Goal: Task Accomplishment & Management: Manage account settings

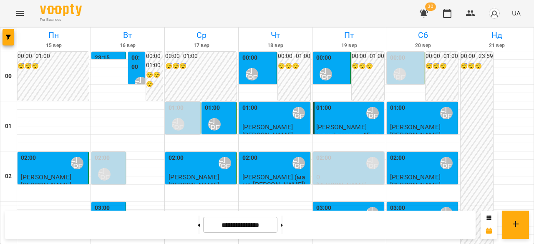
scroll to position [917, 0]
click at [17, 14] on icon "Menu" at bounding box center [20, 13] width 10 height 10
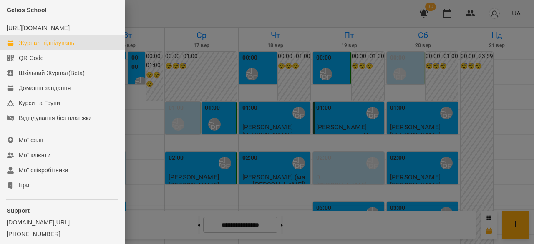
click at [274, 45] on div at bounding box center [267, 122] width 534 height 244
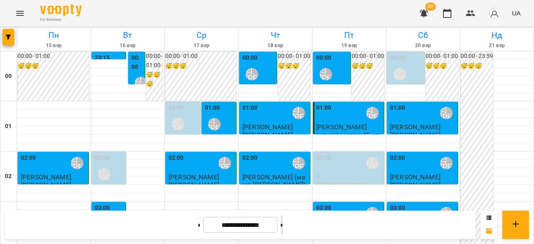
click at [283, 229] on button at bounding box center [282, 224] width 2 height 18
type input "**********"
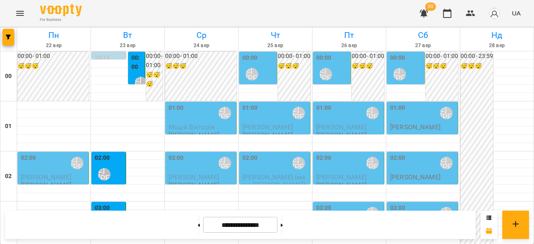
scroll to position [42, 0]
click at [116, 153] on div "02:00 [PERSON_NAME] [PERSON_NAME]" at bounding box center [109, 168] width 29 height 30
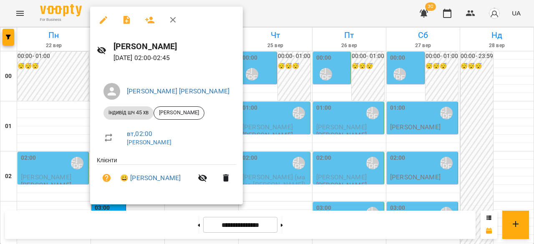
click at [67, 168] on div at bounding box center [267, 122] width 534 height 244
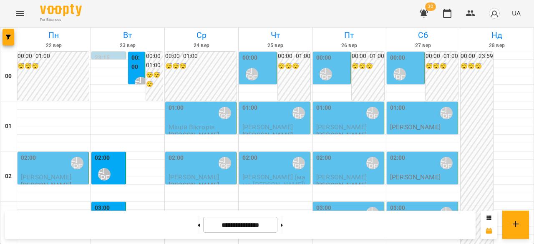
click at [118, 203] on div "03:00 [PERSON_NAME] [PERSON_NAME]" at bounding box center [109, 218] width 29 height 30
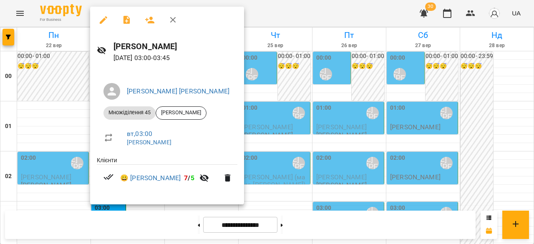
click at [58, 175] on div at bounding box center [267, 122] width 534 height 244
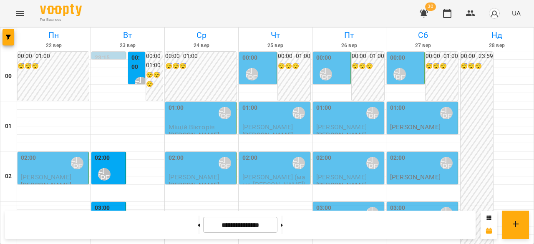
click at [20, 5] on button "Menu" at bounding box center [20, 13] width 20 height 20
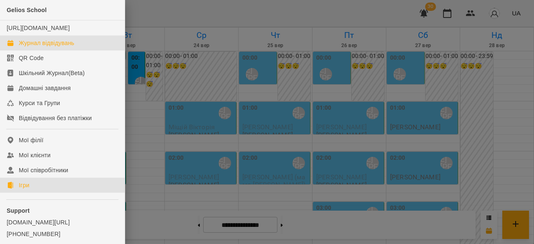
click at [42, 193] on link "Ігри" at bounding box center [62, 185] width 125 height 15
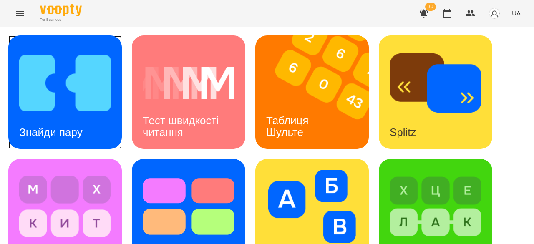
click at [70, 114] on img at bounding box center [65, 82] width 92 height 73
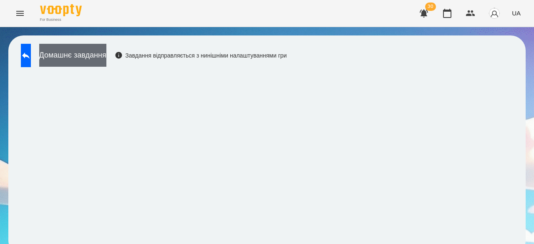
click at [106, 54] on button "Домашнє завдання" at bounding box center [72, 55] width 67 height 23
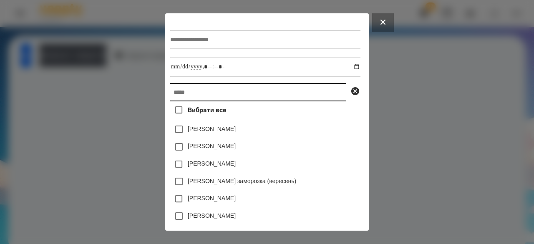
click at [200, 96] on input "text" at bounding box center [258, 92] width 176 height 18
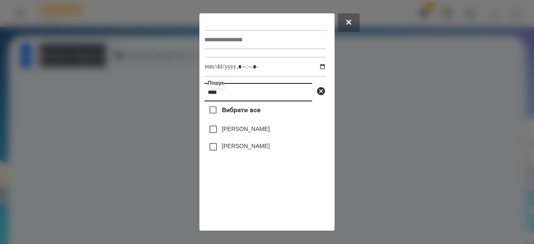
type input "****"
click at [235, 150] on label "[PERSON_NAME]" at bounding box center [246, 146] width 48 height 8
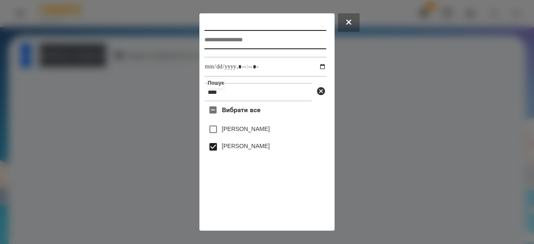
click at [218, 42] on input "text" at bounding box center [265, 39] width 122 height 19
click at [213, 41] on input "**********" at bounding box center [265, 39] width 122 height 19
type input "**********"
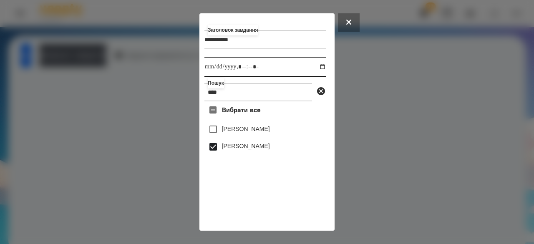
click at [210, 69] on input "datetime-local" at bounding box center [265, 67] width 122 height 20
type input "**********"
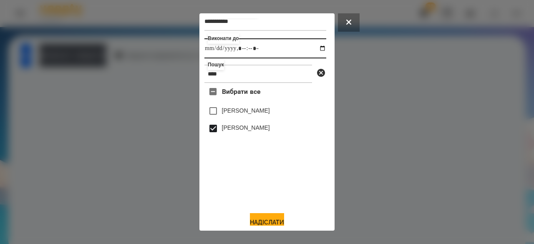
scroll to position [28, 0]
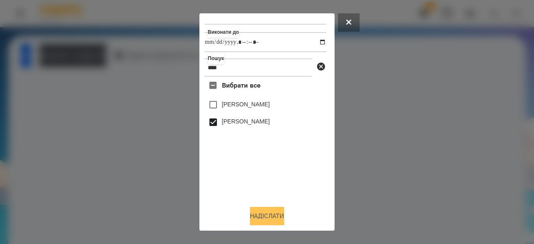
click at [258, 214] on button "Надіслати" at bounding box center [267, 216] width 34 height 18
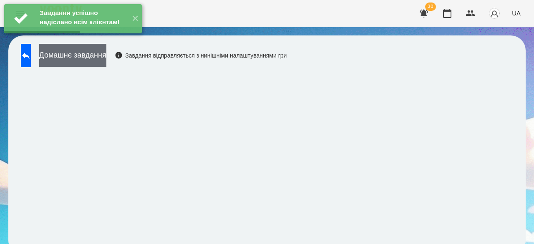
click at [106, 58] on button "Домашнє завдання" at bounding box center [72, 55] width 67 height 23
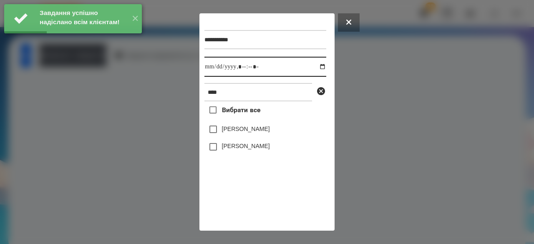
click at [213, 70] on input "datetime-local" at bounding box center [265, 67] width 122 height 20
type input "**********"
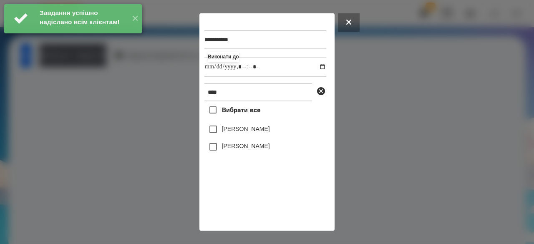
click at [237, 150] on label "[PERSON_NAME]" at bounding box center [246, 146] width 48 height 8
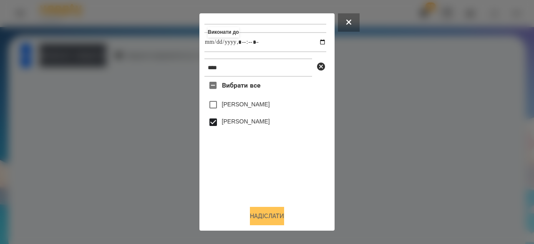
click at [264, 218] on button "Надіслати" at bounding box center [267, 216] width 34 height 18
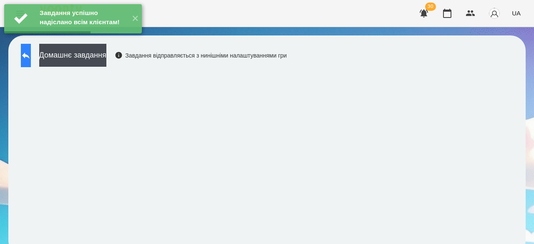
click at [31, 59] on button at bounding box center [26, 55] width 10 height 23
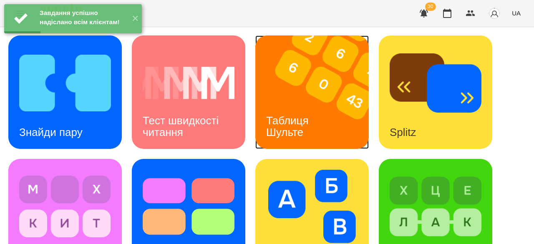
click at [342, 107] on img at bounding box center [317, 91] width 124 height 113
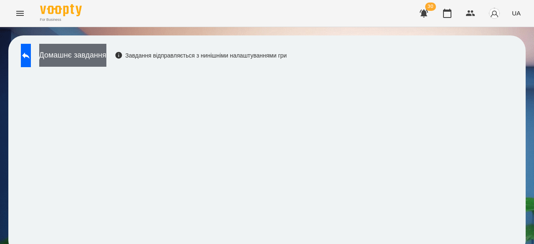
click at [106, 60] on button "Домашнє завдання" at bounding box center [72, 55] width 67 height 23
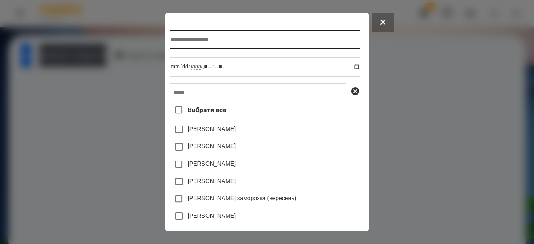
click at [228, 41] on input "text" at bounding box center [265, 39] width 190 height 19
type input "**********"
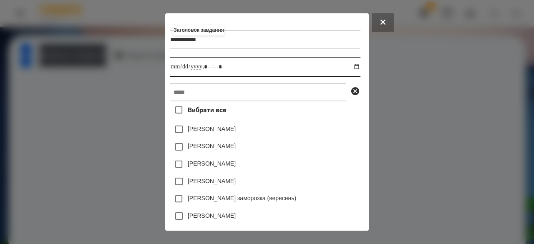
click at [170, 71] on input "datetime-local" at bounding box center [265, 67] width 190 height 20
type input "**********"
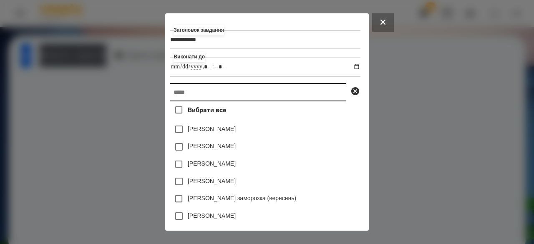
click at [175, 101] on input "text" at bounding box center [258, 92] width 176 height 18
type input "*"
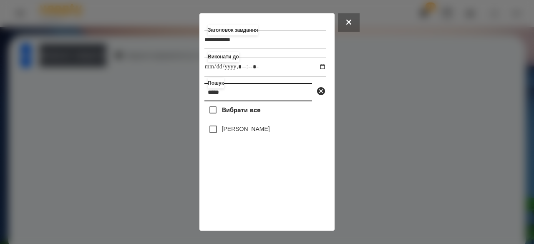
type input "*****"
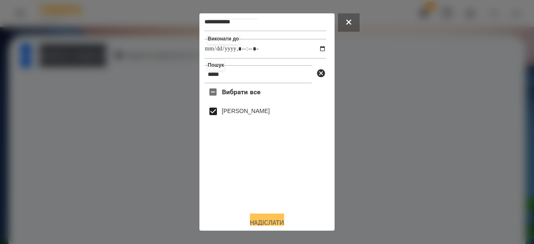
scroll to position [28, 0]
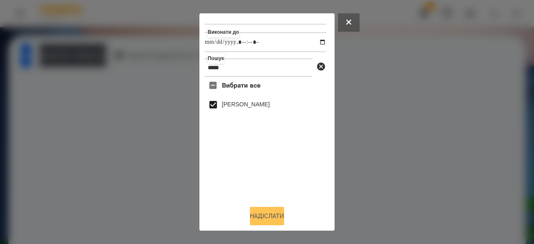
click at [266, 220] on button "Надіслати" at bounding box center [267, 216] width 34 height 18
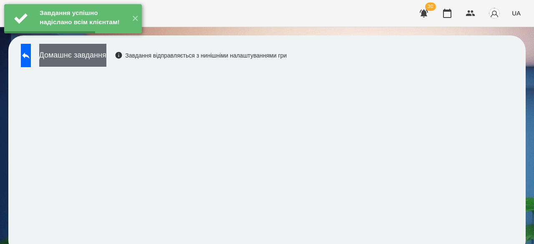
click at [106, 55] on button "Домашнє завдання" at bounding box center [72, 55] width 67 height 23
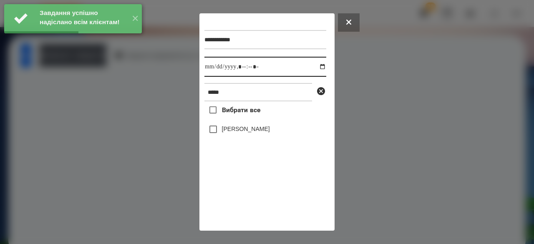
click at [210, 70] on input "datetime-local" at bounding box center [265, 67] width 122 height 20
type input "**********"
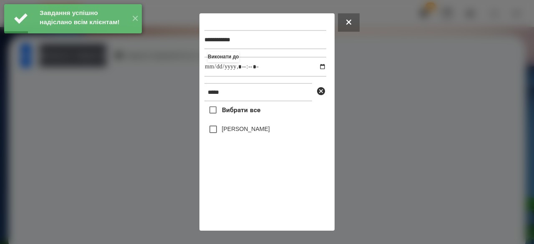
click at [247, 130] on label "[PERSON_NAME]" at bounding box center [246, 129] width 48 height 8
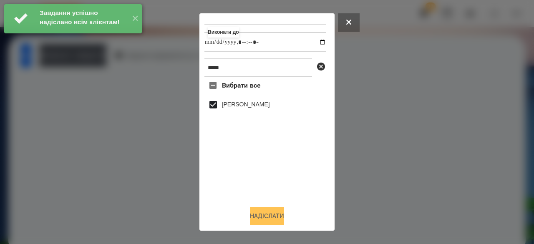
click at [260, 213] on button "Надіслати" at bounding box center [267, 216] width 34 height 18
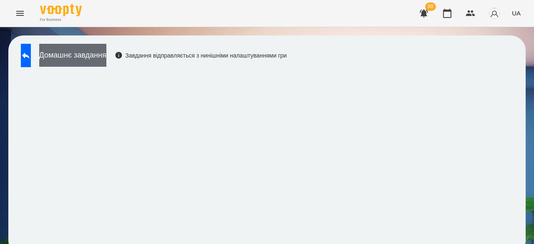
click at [83, 60] on button "Домашнє завдання" at bounding box center [72, 55] width 67 height 23
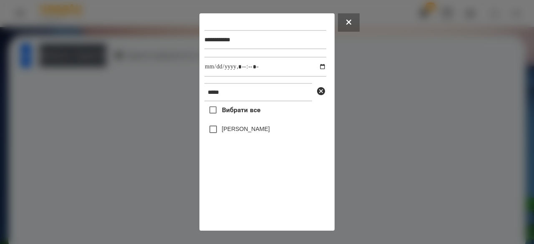
click at [228, 133] on label "[PERSON_NAME]" at bounding box center [246, 129] width 48 height 8
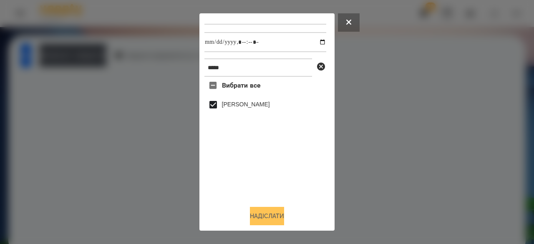
click at [270, 214] on button "Надіслати" at bounding box center [267, 216] width 34 height 18
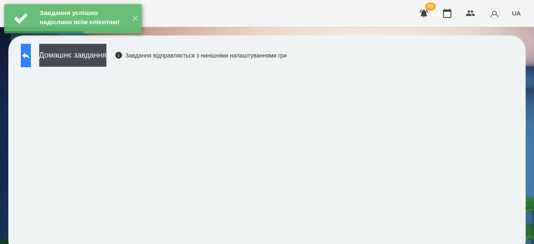
click at [31, 60] on icon at bounding box center [26, 55] width 10 height 10
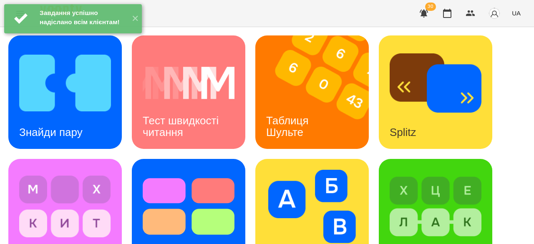
scroll to position [375, 0]
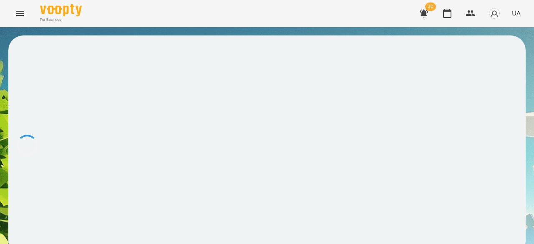
scroll to position [1, 0]
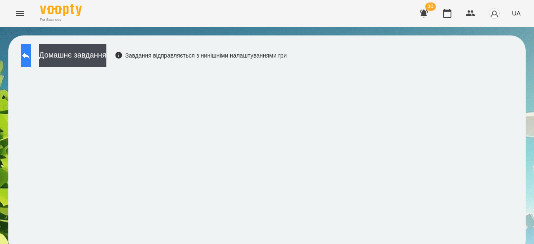
click at [31, 58] on icon at bounding box center [26, 55] width 10 height 10
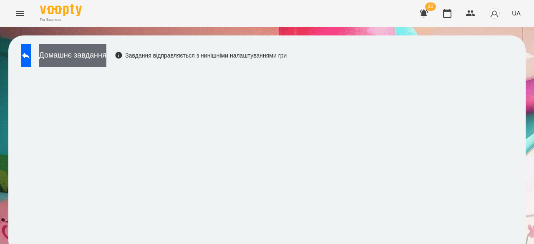
click at [106, 48] on button "Домашнє завдання" at bounding box center [72, 55] width 67 height 23
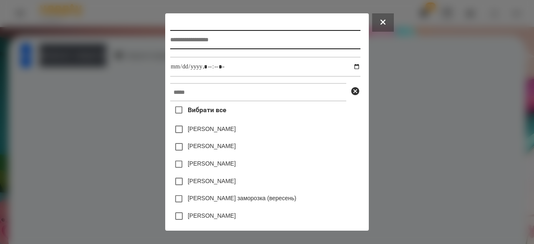
click at [289, 40] on input "text" at bounding box center [265, 39] width 190 height 19
type input "*"
type input "**********"
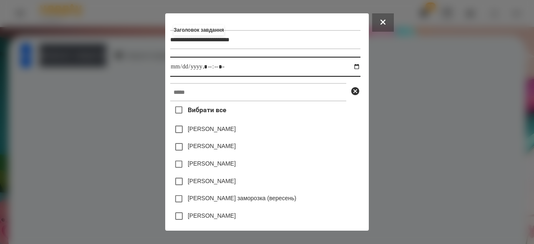
click at [172, 70] on input "datetime-local" at bounding box center [265, 67] width 190 height 20
type input "**********"
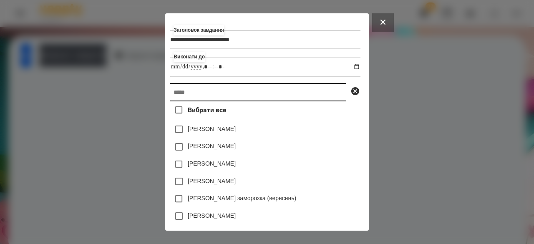
click at [173, 100] on input "text" at bounding box center [258, 92] width 176 height 18
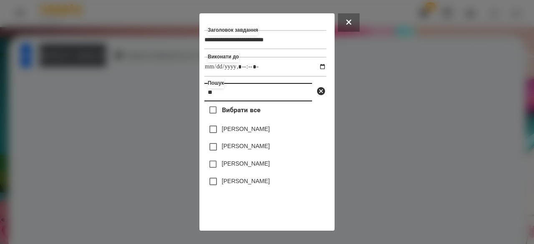
type input "*"
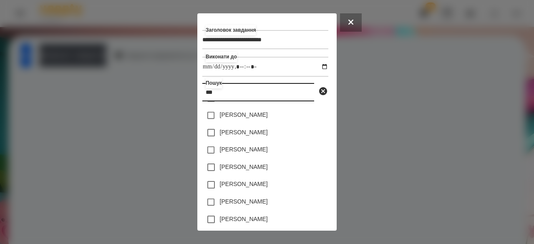
scroll to position [0, 0]
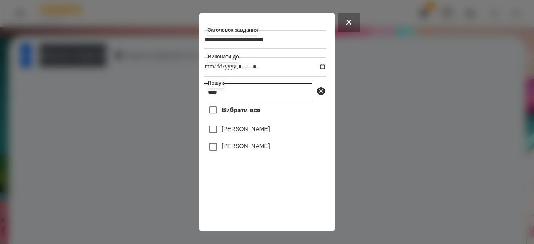
type input "****"
click at [243, 150] on label "[PERSON_NAME]" at bounding box center [246, 146] width 48 height 8
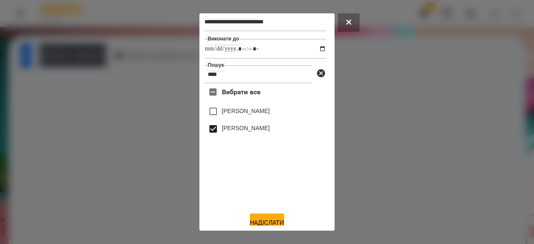
scroll to position [28, 0]
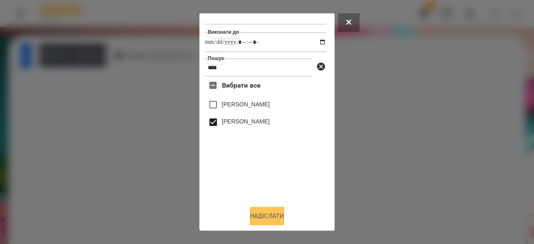
click at [262, 211] on button "Надіслати" at bounding box center [267, 216] width 34 height 18
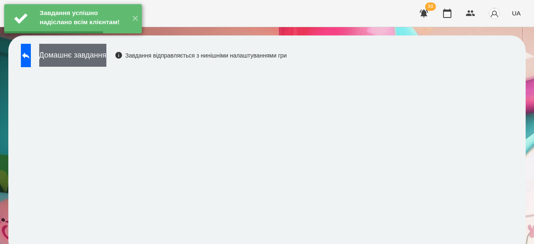
click at [98, 50] on button "Домашнє завдання" at bounding box center [72, 55] width 67 height 23
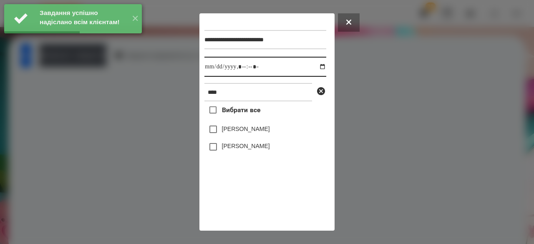
click at [213, 68] on input "datetime-local" at bounding box center [265, 67] width 122 height 20
type input "**********"
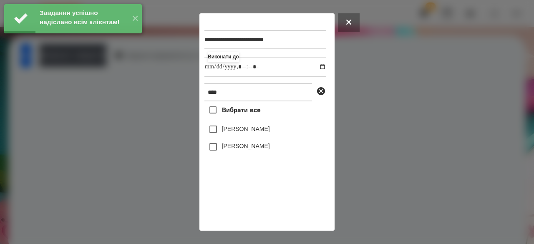
click at [235, 148] on label "[PERSON_NAME]" at bounding box center [246, 146] width 48 height 8
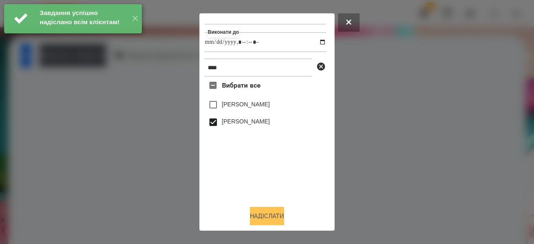
click at [278, 220] on button "Надіслати" at bounding box center [267, 216] width 34 height 18
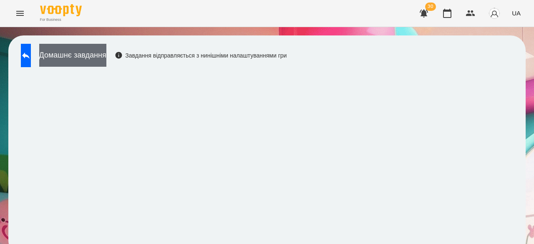
click at [95, 56] on button "Домашнє завдання" at bounding box center [72, 55] width 67 height 23
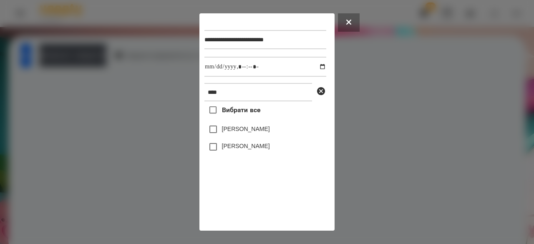
click at [258, 148] on label "[PERSON_NAME]" at bounding box center [246, 146] width 48 height 8
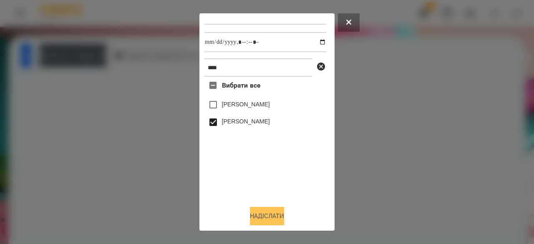
click at [278, 218] on button "Надіслати" at bounding box center [267, 216] width 34 height 18
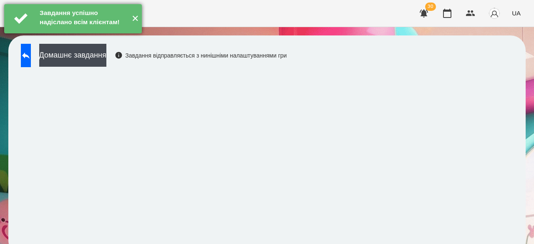
click at [133, 26] on button "✕" at bounding box center [135, 18] width 14 height 29
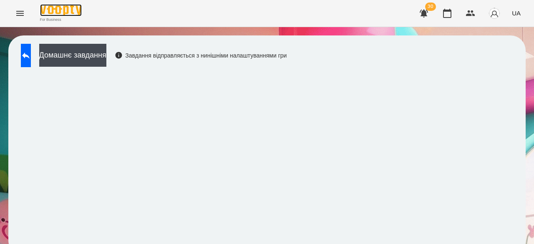
click at [54, 14] on img at bounding box center [61, 10] width 42 height 12
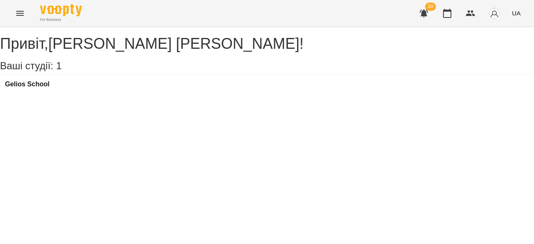
click at [21, 16] on icon "Menu" at bounding box center [20, 13] width 10 height 10
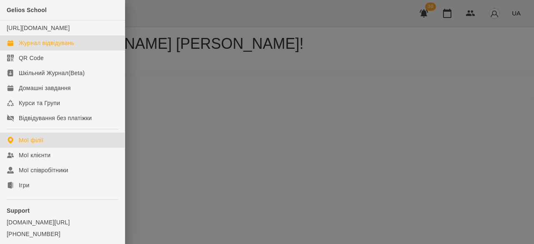
click at [50, 47] on div "Журнал відвідувань" at bounding box center [46, 43] width 55 height 8
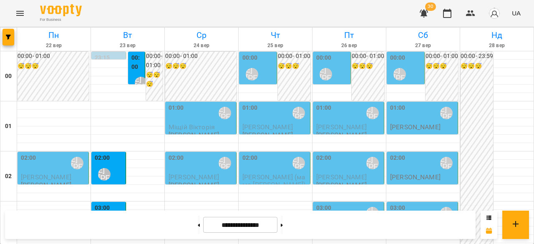
click at [113, 173] on div "02:00 [PERSON_NAME] [PERSON_NAME]" at bounding box center [109, 168] width 29 height 30
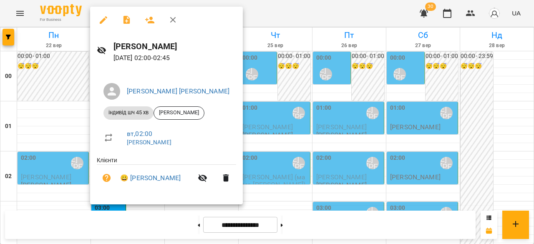
click at [73, 121] on div at bounding box center [267, 122] width 534 height 244
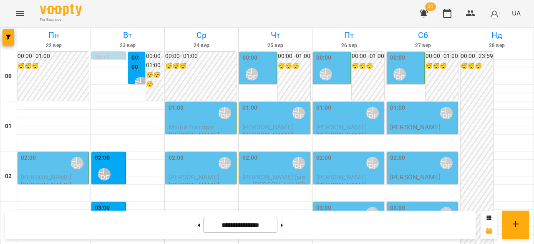
click at [106, 204] on label "03:00" at bounding box center [102, 207] width 15 height 9
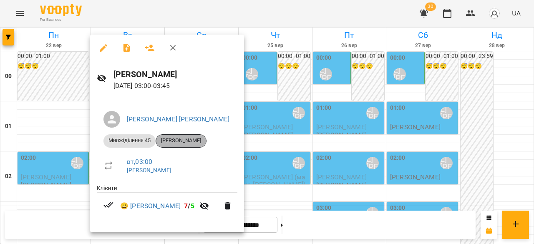
click at [174, 143] on span "[PERSON_NAME]" at bounding box center [181, 141] width 50 height 8
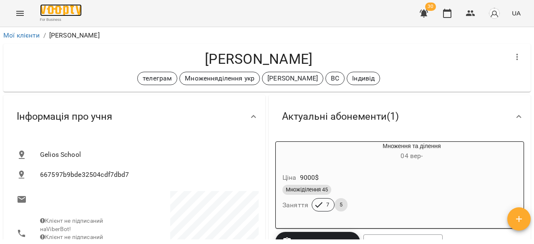
click at [51, 10] on img at bounding box center [61, 10] width 42 height 12
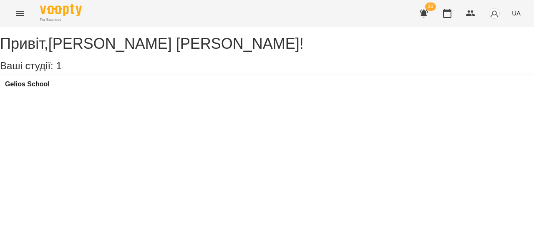
click at [20, 15] on icon "Menu" at bounding box center [20, 13] width 10 height 10
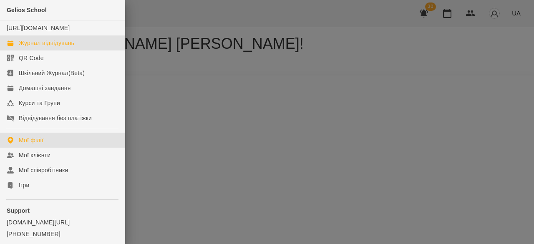
click at [58, 47] on div "Журнал відвідувань" at bounding box center [46, 43] width 55 height 8
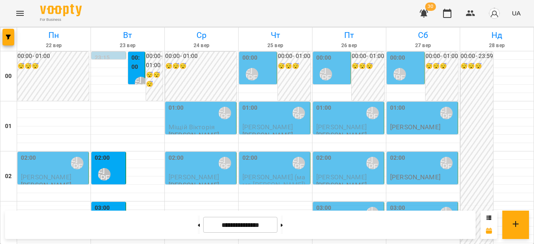
scroll to position [917, 0]
click at [198, 227] on button at bounding box center [199, 224] width 2 height 18
type input "**********"
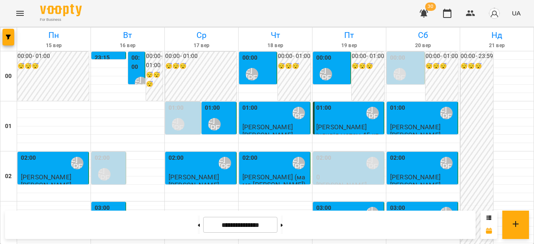
scroll to position [878, 0]
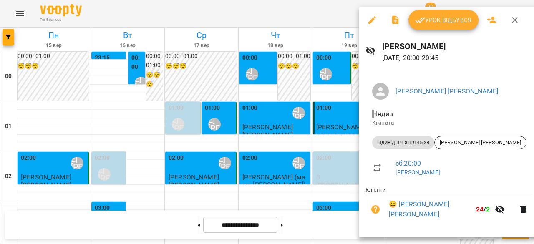
click at [303, 95] on div at bounding box center [267, 122] width 534 height 244
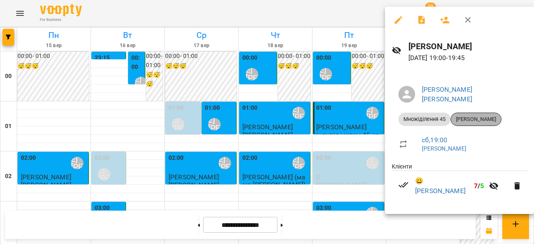
click at [492, 115] on span "[PERSON_NAME]" at bounding box center [476, 119] width 50 height 8
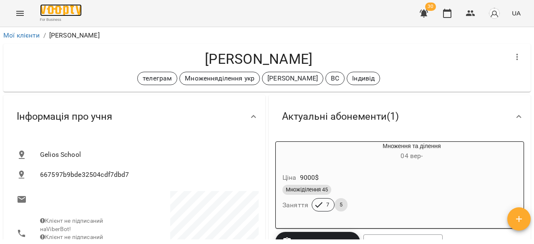
click at [64, 16] on img at bounding box center [61, 10] width 42 height 12
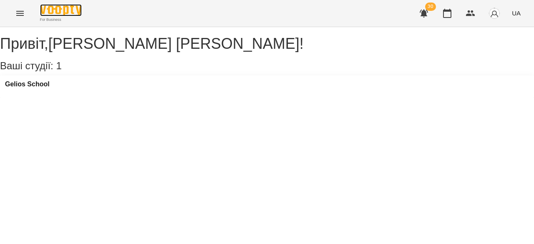
click at [61, 9] on img at bounding box center [61, 10] width 42 height 12
click at [23, 8] on button "Menu" at bounding box center [20, 13] width 20 height 20
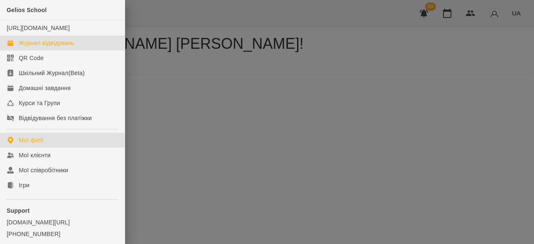
click at [61, 47] on div "Журнал відвідувань" at bounding box center [46, 43] width 55 height 8
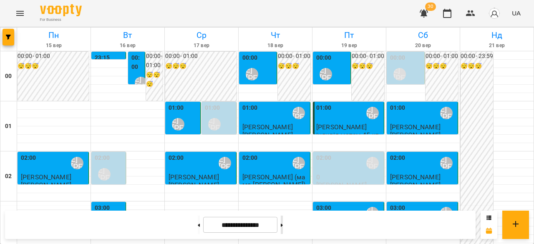
click at [283, 225] on button at bounding box center [282, 224] width 2 height 18
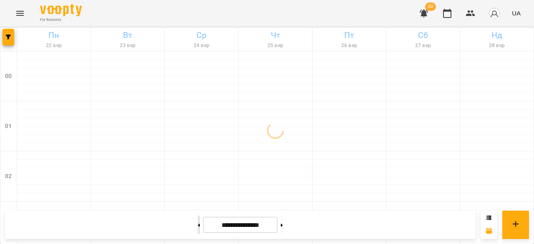
click at [198, 227] on button at bounding box center [199, 224] width 2 height 18
type input "**********"
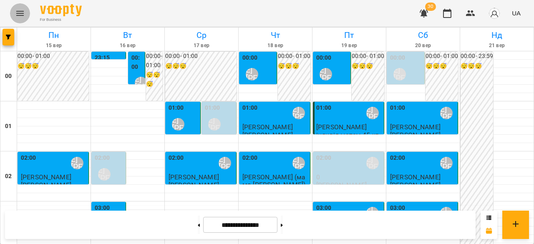
click at [23, 7] on button "Menu" at bounding box center [20, 13] width 20 height 20
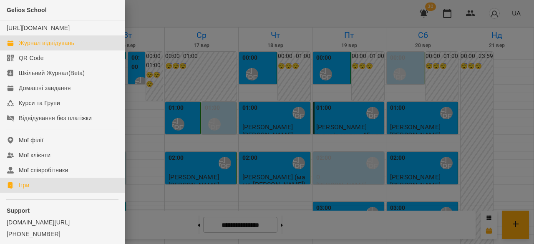
click at [26, 189] on div "Ігри" at bounding box center [24, 185] width 10 height 8
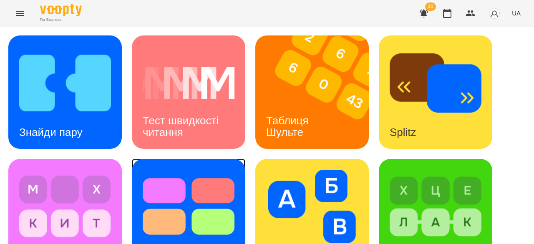
click at [188, 202] on img at bounding box center [189, 206] width 92 height 73
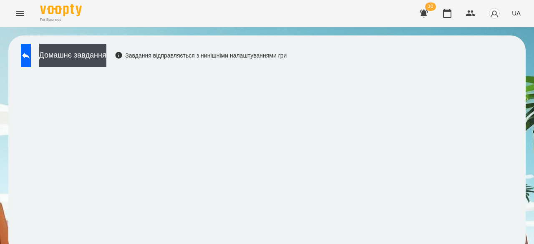
click at [519, 14] on span "UA" at bounding box center [515, 13] width 9 height 9
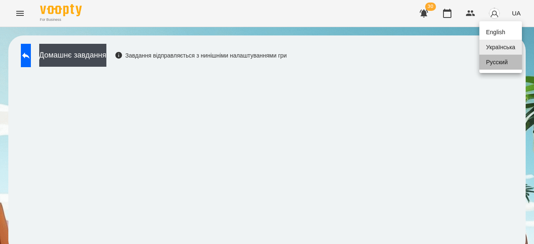
click at [500, 65] on div "Русский" at bounding box center [500, 62] width 43 height 15
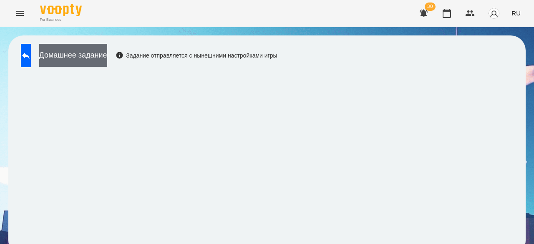
click at [107, 49] on button "Домашнее задание" at bounding box center [73, 55] width 68 height 23
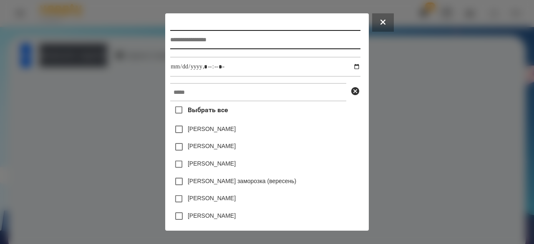
click at [187, 38] on input "text" at bounding box center [265, 39] width 190 height 19
type input "**********"
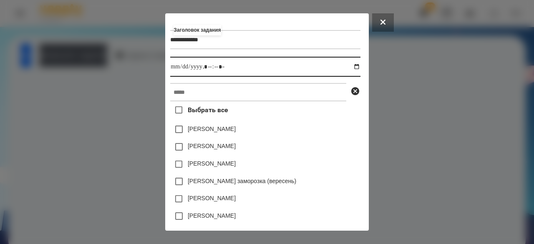
click at [170, 73] on input "datetime-local" at bounding box center [265, 67] width 190 height 20
type input "**********"
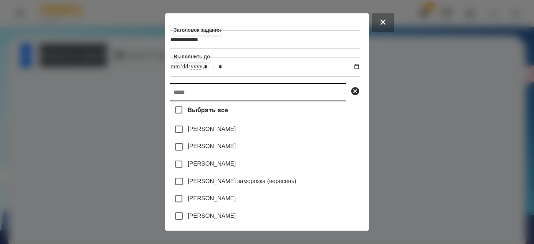
click at [180, 101] on input "text" at bounding box center [258, 92] width 176 height 18
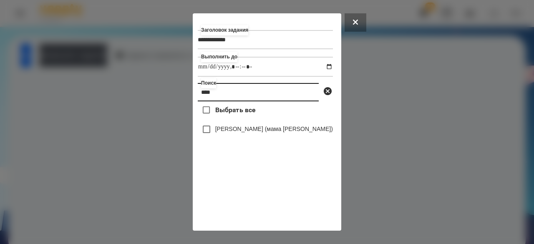
type input "****"
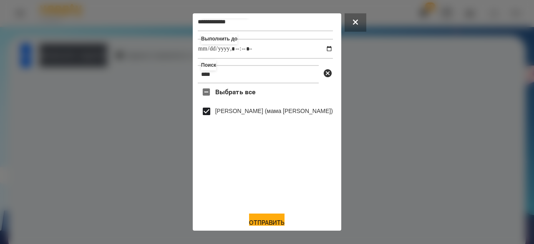
scroll to position [28, 0]
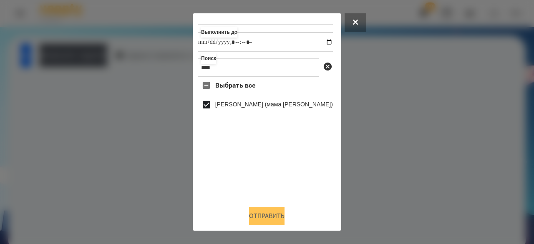
click at [255, 213] on button "Отправить" at bounding box center [266, 216] width 35 height 18
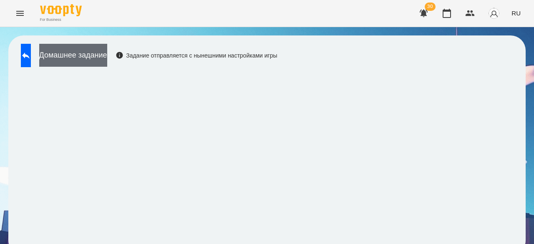
click at [105, 58] on button "Домашнее задание" at bounding box center [73, 55] width 68 height 23
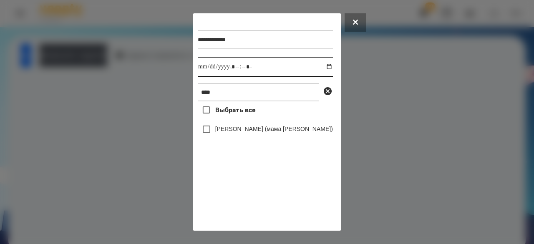
click at [209, 67] on input "datetime-local" at bounding box center [265, 67] width 135 height 20
type input "**********"
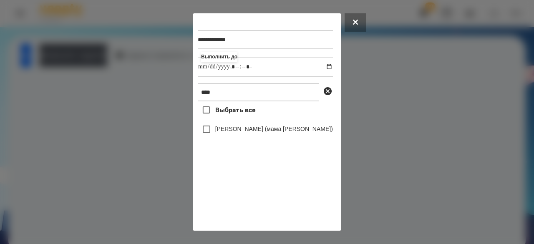
click at [230, 133] on label "[PERSON_NAME] (мама [PERSON_NAME])" at bounding box center [274, 129] width 118 height 8
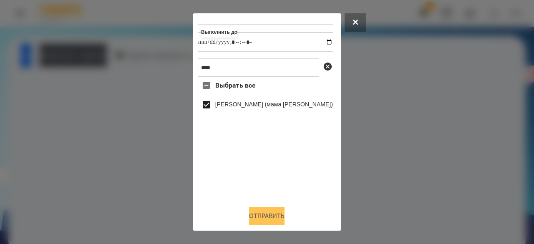
click at [262, 218] on button "Отправить" at bounding box center [266, 216] width 35 height 18
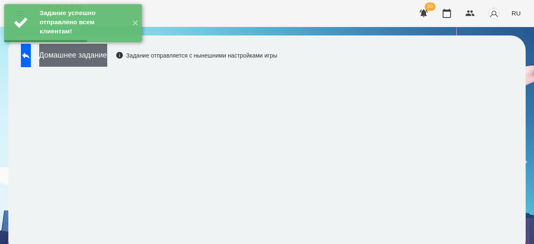
click at [107, 60] on button "Домашнее задание" at bounding box center [73, 55] width 68 height 23
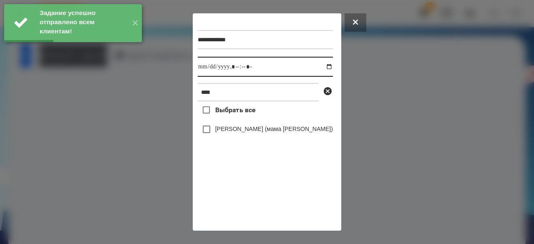
click at [203, 70] on input "datetime-local" at bounding box center [265, 67] width 135 height 20
type input "**********"
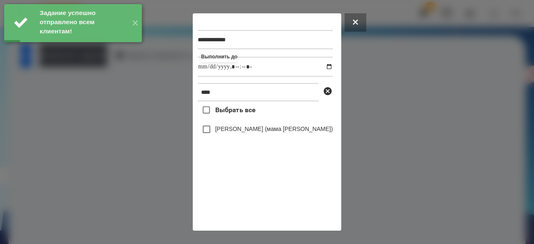
click at [233, 133] on label "[PERSON_NAME] (мама [PERSON_NAME])" at bounding box center [274, 129] width 118 height 8
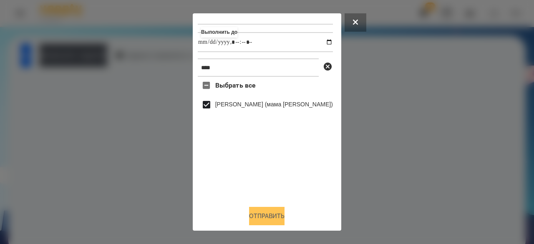
click at [261, 214] on button "Отправить" at bounding box center [266, 216] width 35 height 18
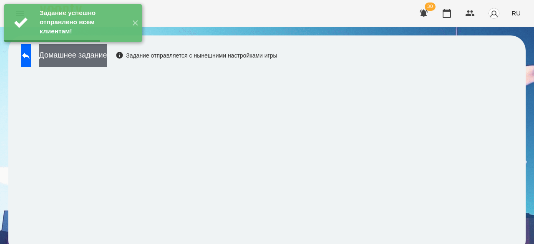
click at [96, 52] on button "Домашнее задание" at bounding box center [73, 55] width 68 height 23
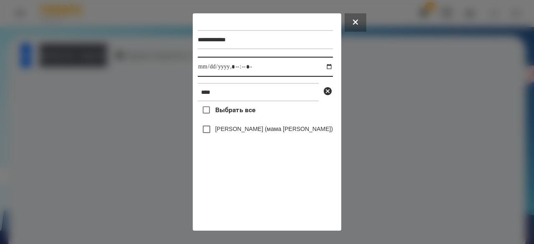
click at [207, 72] on input "datetime-local" at bounding box center [265, 67] width 135 height 20
type input "**********"
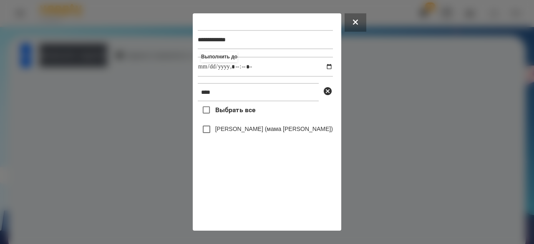
click at [223, 131] on label "[PERSON_NAME] (мама [PERSON_NAME])" at bounding box center [274, 129] width 118 height 8
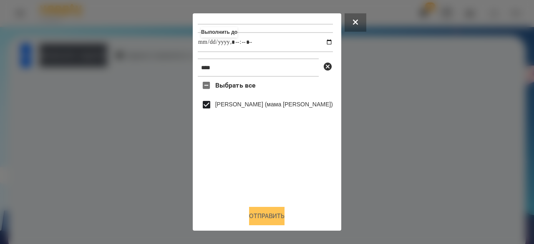
click at [263, 214] on button "Отправить" at bounding box center [266, 216] width 35 height 18
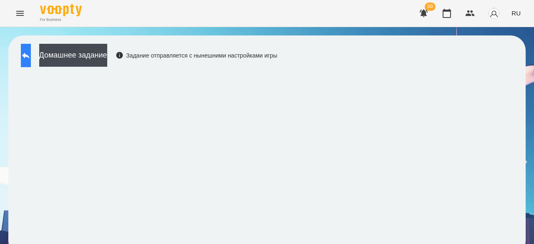
click at [30, 56] on icon at bounding box center [26, 56] width 8 height 6
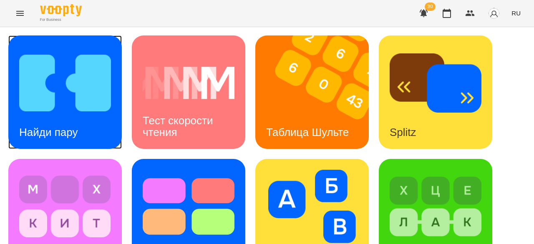
click at [58, 126] on h3 "Найди пару" at bounding box center [48, 132] width 58 height 13
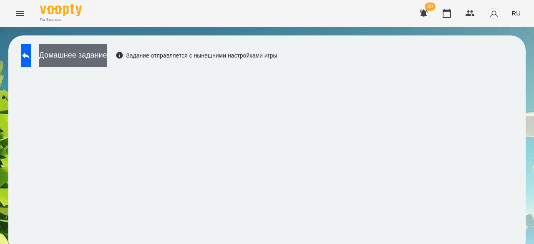
click at [107, 61] on button "Домашнее задание" at bounding box center [73, 55] width 68 height 23
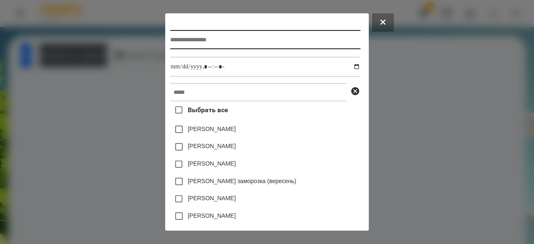
click at [215, 47] on input "text" at bounding box center [265, 39] width 190 height 19
type input "**********"
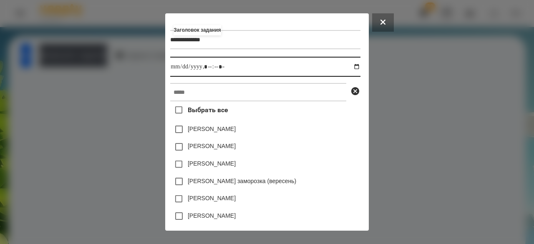
click at [170, 69] on input "datetime-local" at bounding box center [265, 67] width 190 height 20
type input "**********"
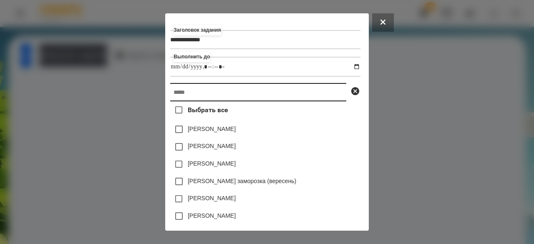
click at [275, 98] on input "text" at bounding box center [258, 92] width 176 height 18
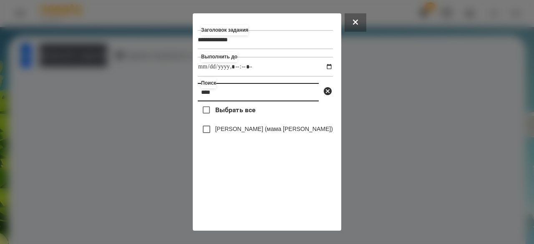
type input "****"
click at [275, 133] on label "[PERSON_NAME] (мама [PERSON_NAME])" at bounding box center [274, 129] width 118 height 8
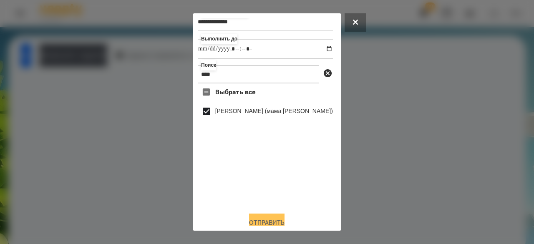
scroll to position [28, 0]
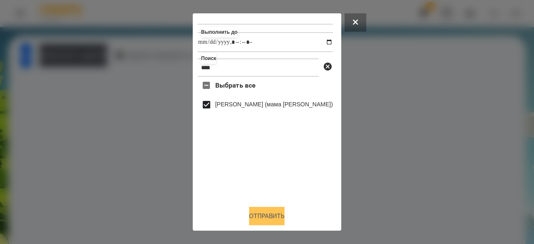
click at [274, 214] on button "Отправить" at bounding box center [266, 216] width 35 height 18
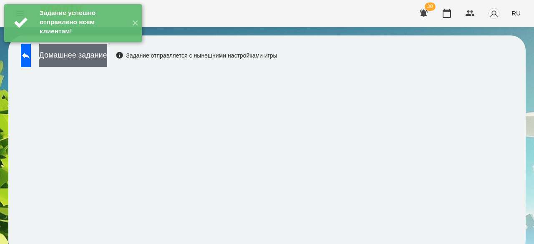
click at [105, 55] on button "Домашнее задание" at bounding box center [73, 55] width 68 height 23
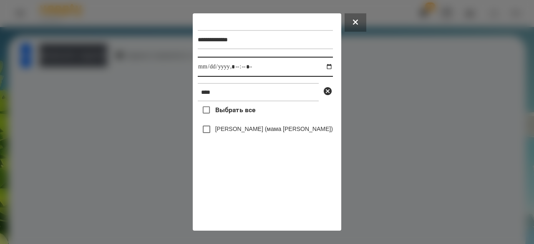
click at [205, 69] on input "datetime-local" at bounding box center [265, 67] width 135 height 20
type input "**********"
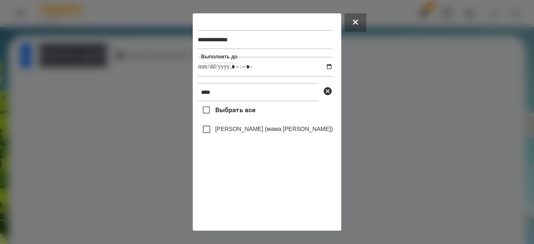
click at [238, 132] on label "[PERSON_NAME] (мама [PERSON_NAME])" at bounding box center [274, 129] width 118 height 8
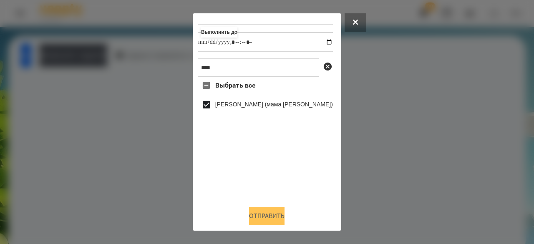
click at [269, 221] on button "Отправить" at bounding box center [266, 216] width 35 height 18
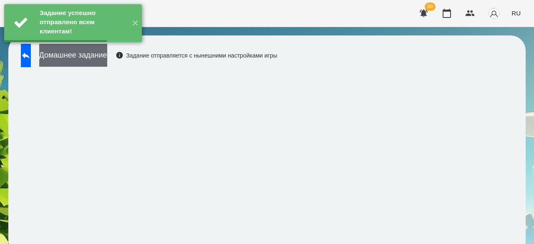
click at [107, 53] on button "Домашнее задание" at bounding box center [73, 55] width 68 height 23
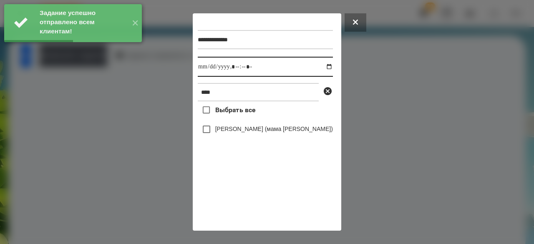
click at [210, 67] on input "datetime-local" at bounding box center [265, 67] width 135 height 20
type input "**********"
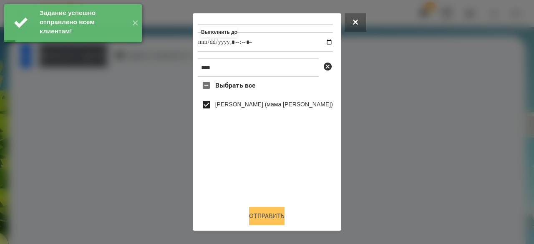
click at [250, 216] on button "Отправить" at bounding box center [266, 216] width 35 height 18
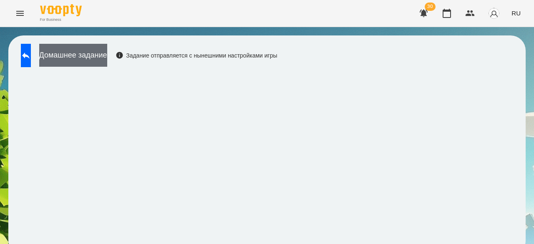
click at [107, 58] on button "Домашнее задание" at bounding box center [73, 55] width 68 height 23
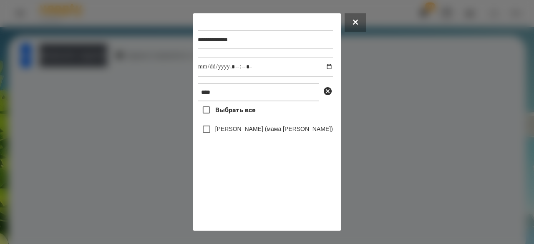
click at [237, 132] on label "[PERSON_NAME] (мама [PERSON_NAME])" at bounding box center [274, 129] width 118 height 8
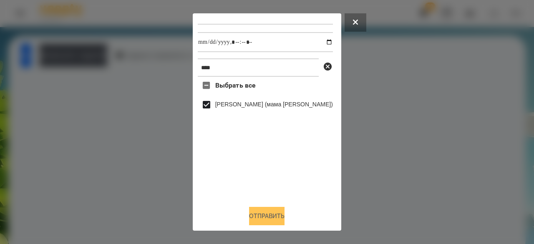
click at [258, 217] on button "Отправить" at bounding box center [266, 216] width 35 height 18
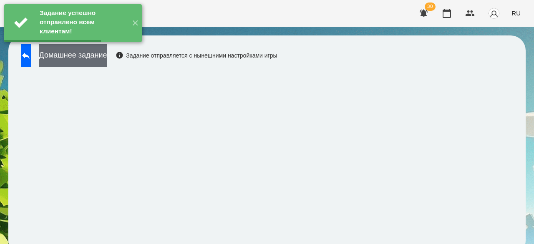
click at [107, 54] on button "Домашнее задание" at bounding box center [73, 55] width 68 height 23
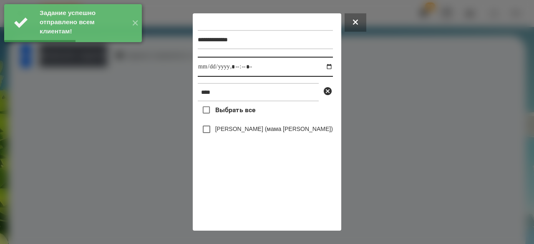
click at [205, 70] on input "datetime-local" at bounding box center [265, 67] width 135 height 20
type input "**********"
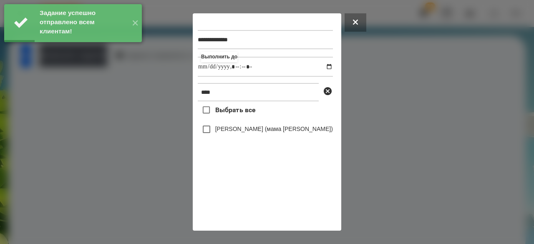
click at [235, 132] on label "[PERSON_NAME] (мама [PERSON_NAME])" at bounding box center [274, 129] width 118 height 8
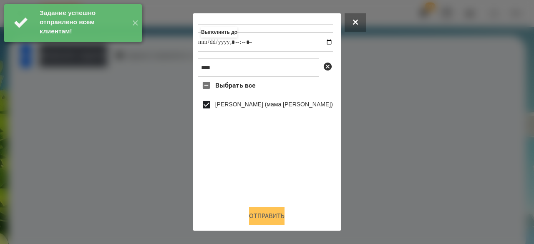
click at [256, 214] on button "Отправить" at bounding box center [266, 216] width 35 height 18
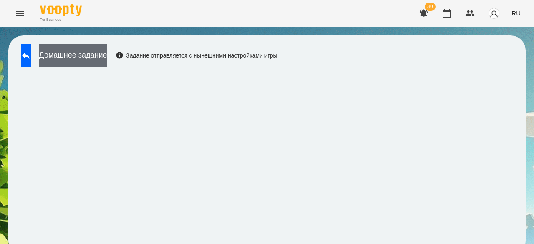
click at [104, 49] on button "Домашнее задание" at bounding box center [73, 55] width 68 height 23
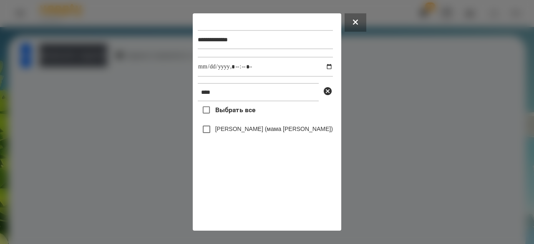
click at [222, 130] on label "[PERSON_NAME] (мама [PERSON_NAME])" at bounding box center [274, 129] width 118 height 8
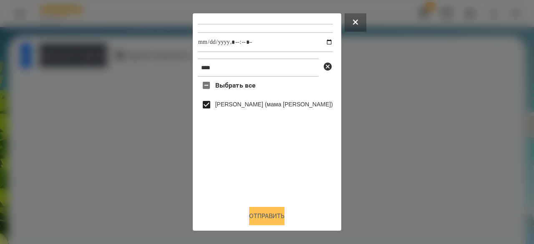
click at [253, 213] on button "Отправить" at bounding box center [266, 216] width 35 height 18
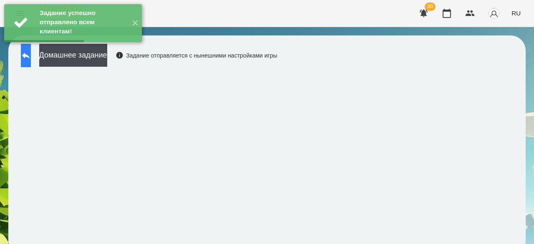
click at [30, 55] on icon at bounding box center [26, 56] width 8 height 6
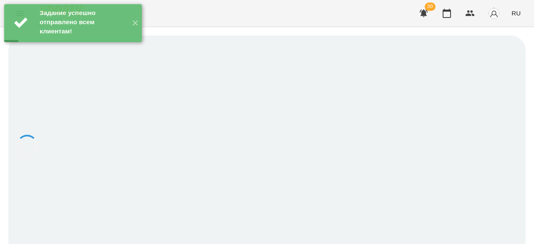
scroll to position [1, 0]
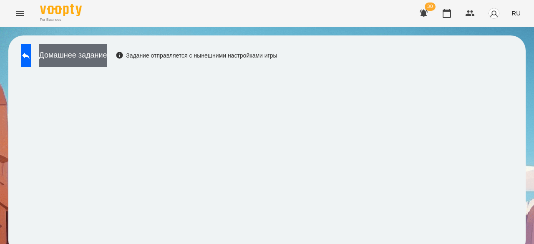
click at [107, 54] on button "Домашнее задание" at bounding box center [73, 55] width 68 height 23
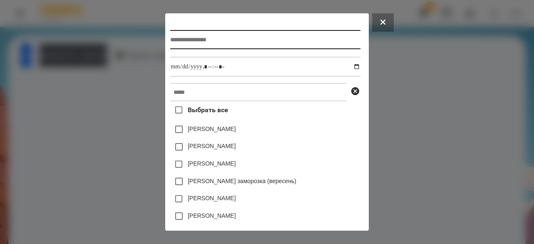
click at [213, 42] on input "text" at bounding box center [265, 39] width 190 height 19
type input "**********"
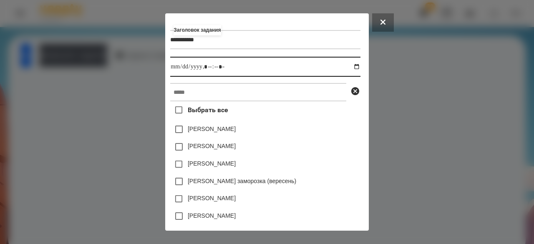
click at [170, 73] on input "datetime-local" at bounding box center [265, 67] width 190 height 20
type input "**********"
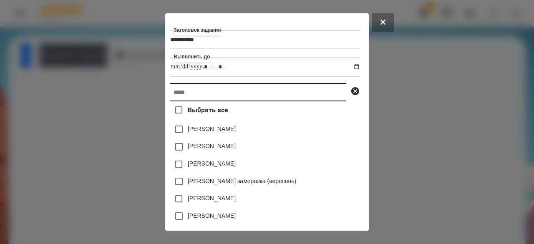
click at [181, 93] on input "text" at bounding box center [258, 92] width 176 height 18
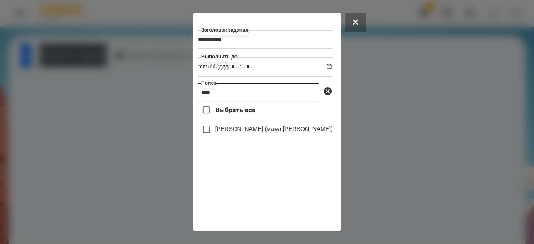
type input "****"
click at [249, 133] on label "[PERSON_NAME] (мама [PERSON_NAME])" at bounding box center [274, 129] width 118 height 8
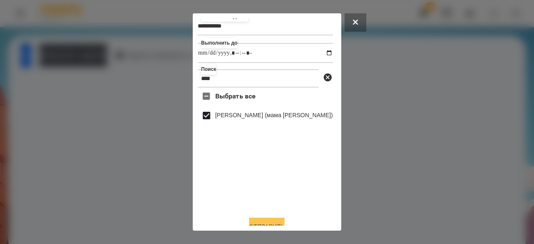
scroll to position [28, 0]
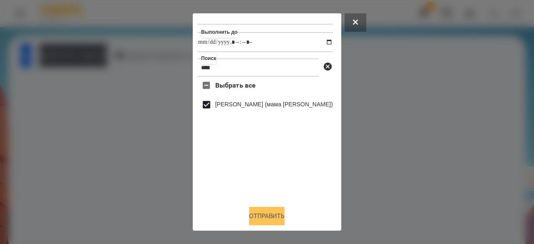
click at [267, 218] on button "Отправить" at bounding box center [266, 216] width 35 height 18
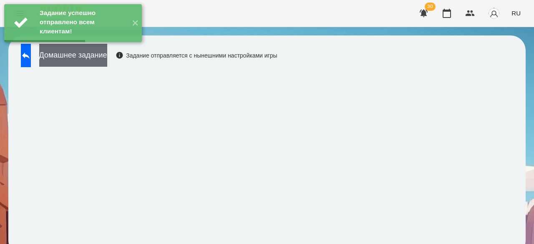
click at [106, 60] on button "Домашнее задание" at bounding box center [73, 55] width 68 height 23
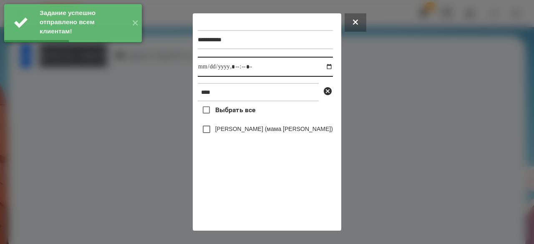
click at [203, 68] on input "datetime-local" at bounding box center [265, 67] width 135 height 20
type input "**********"
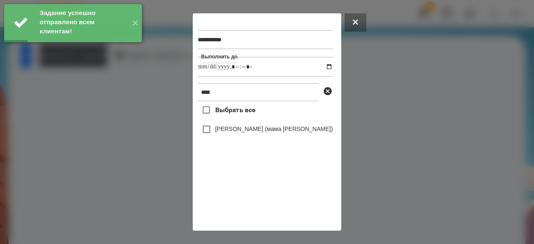
click at [230, 133] on label "[PERSON_NAME] (мама [PERSON_NAME])" at bounding box center [274, 129] width 118 height 8
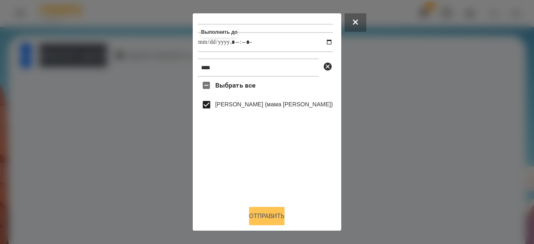
click at [249, 213] on button "Отправить" at bounding box center [266, 216] width 35 height 18
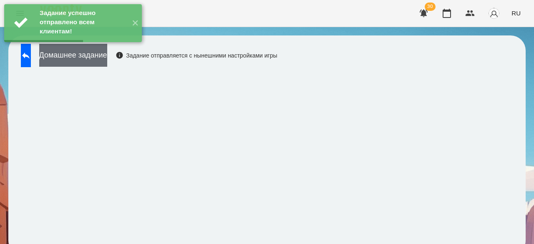
click at [107, 59] on button "Домашнее задание" at bounding box center [73, 55] width 68 height 23
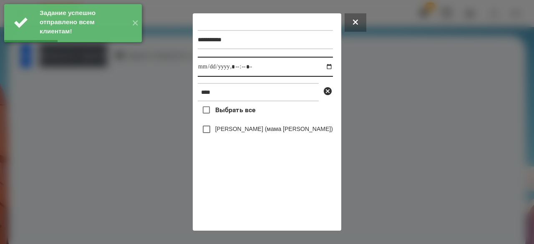
click at [203, 67] on input "datetime-local" at bounding box center [265, 67] width 135 height 20
type input "**********"
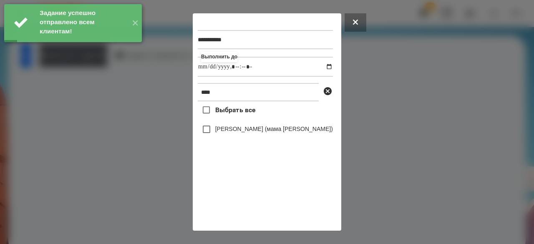
click at [233, 133] on label "[PERSON_NAME] (мама [PERSON_NAME])" at bounding box center [274, 129] width 118 height 8
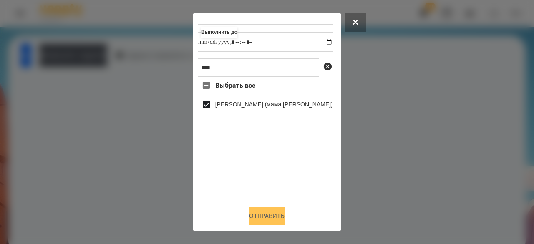
click at [264, 212] on button "Отправить" at bounding box center [266, 216] width 35 height 18
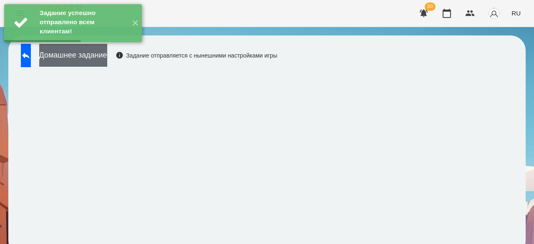
click at [107, 55] on button "Домашнее задание" at bounding box center [73, 55] width 68 height 23
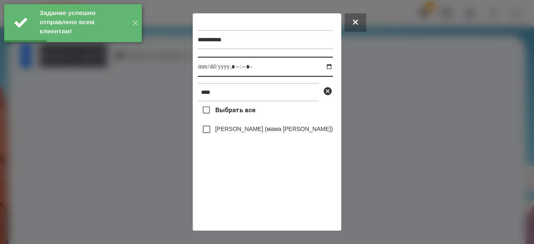
click at [204, 70] on input "datetime-local" at bounding box center [265, 67] width 135 height 20
type input "**********"
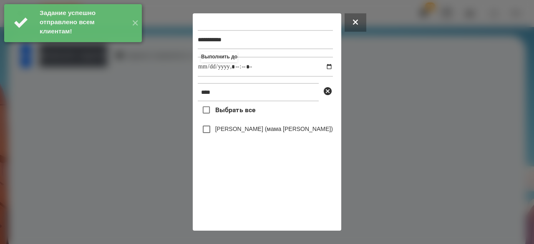
click at [247, 132] on label "[PERSON_NAME] (мама [PERSON_NAME])" at bounding box center [274, 129] width 118 height 8
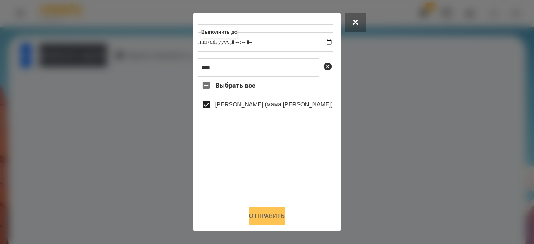
click at [256, 217] on button "Отправить" at bounding box center [266, 216] width 35 height 18
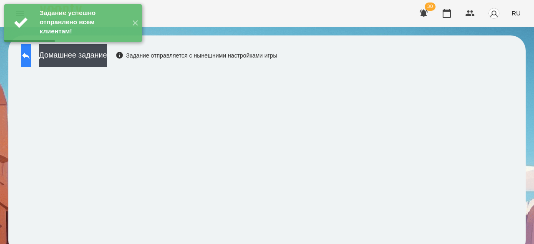
click at [31, 57] on button at bounding box center [26, 55] width 10 height 23
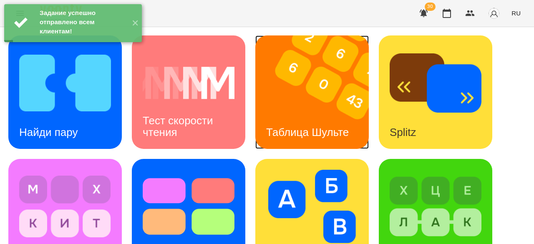
click at [326, 93] on img at bounding box center [317, 91] width 124 height 113
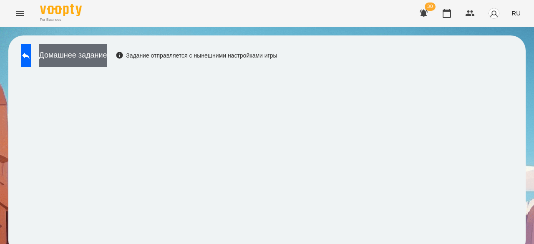
click at [96, 55] on button "Домашнее задание" at bounding box center [73, 55] width 68 height 23
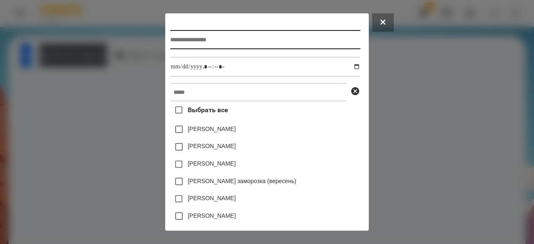
click at [194, 38] on input "text" at bounding box center [265, 39] width 190 height 19
click at [170, 39] on input "**********" at bounding box center [265, 39] width 190 height 19
type input "**********"
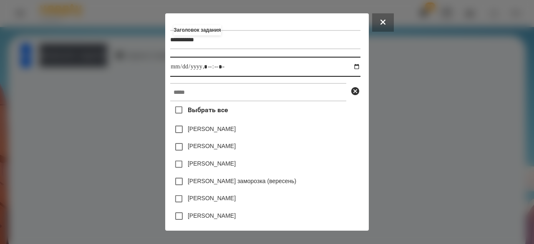
click at [170, 66] on input "datetime-local" at bounding box center [265, 67] width 190 height 20
type input "**********"
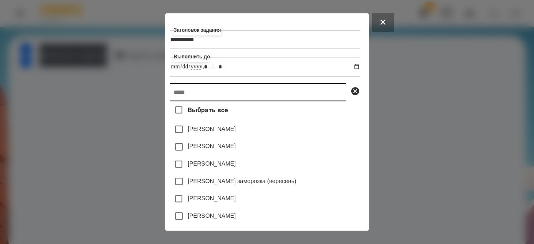
click at [187, 95] on input "text" at bounding box center [258, 92] width 176 height 18
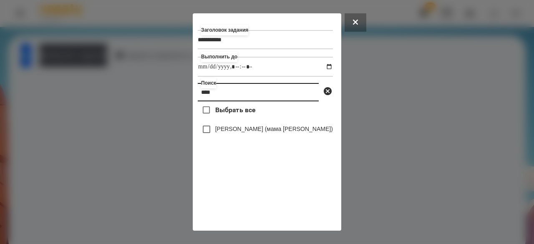
type input "****"
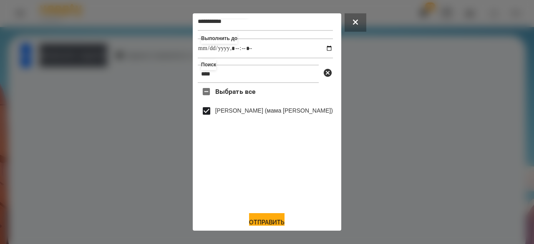
scroll to position [28, 0]
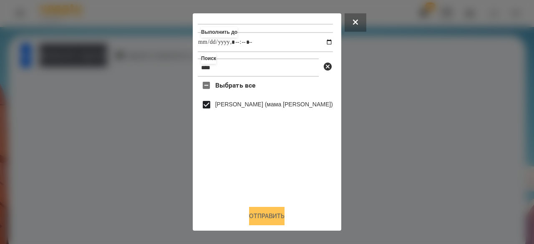
click at [254, 217] on button "Отправить" at bounding box center [266, 216] width 35 height 18
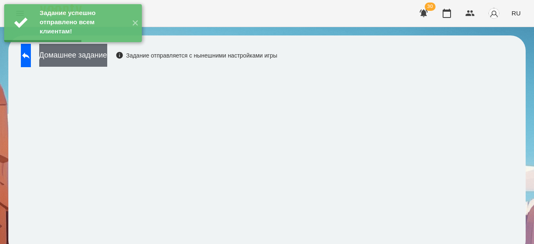
click at [107, 55] on button "Домашнее задание" at bounding box center [73, 55] width 68 height 23
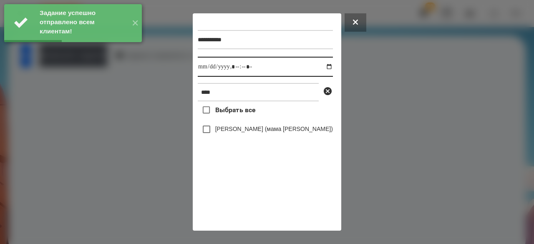
click at [205, 71] on input "datetime-local" at bounding box center [265, 67] width 135 height 20
type input "**********"
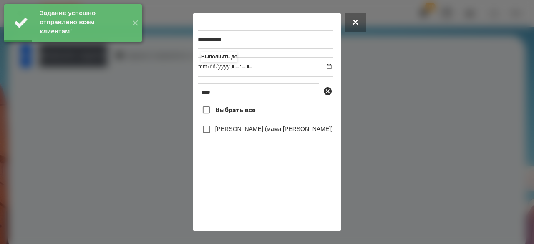
click at [230, 133] on label "[PERSON_NAME] (мама [PERSON_NAME])" at bounding box center [274, 129] width 118 height 8
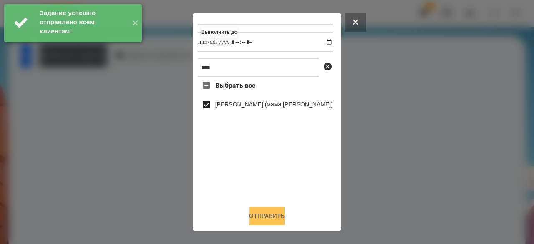
click at [267, 220] on button "Отправить" at bounding box center [266, 216] width 35 height 18
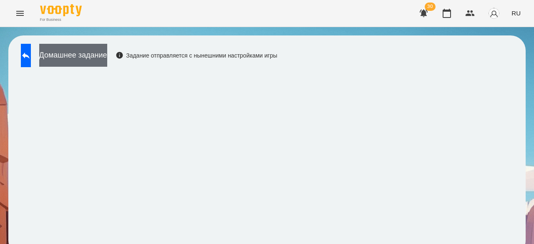
click at [103, 55] on button "Домашнее задание" at bounding box center [73, 55] width 68 height 23
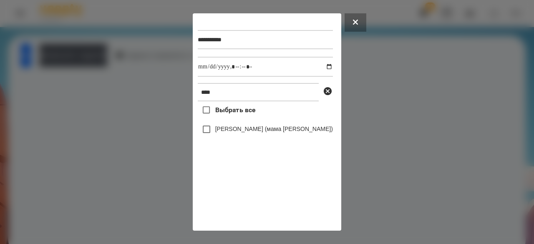
click at [223, 129] on label "[PERSON_NAME] (мама [PERSON_NAME])" at bounding box center [274, 129] width 118 height 8
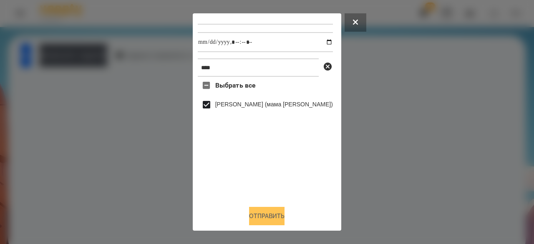
click at [266, 215] on button "Отправить" at bounding box center [266, 216] width 35 height 18
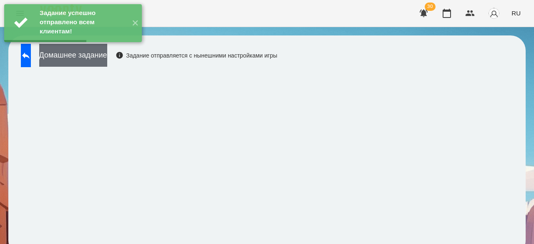
click at [107, 63] on button "Домашнее задание" at bounding box center [73, 55] width 68 height 23
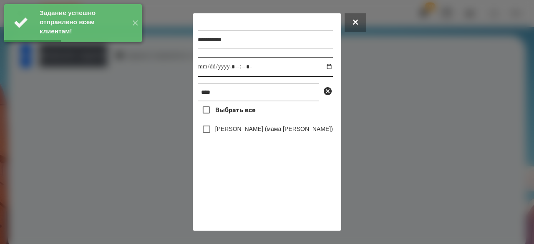
click at [204, 70] on input "datetime-local" at bounding box center [265, 67] width 135 height 20
type input "**********"
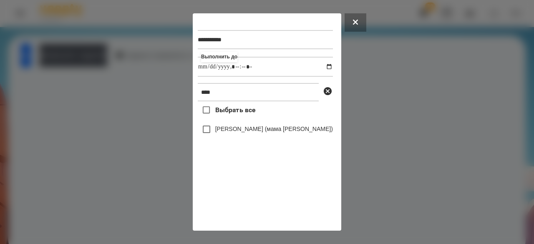
click at [227, 133] on label "[PERSON_NAME] (мама [PERSON_NAME])" at bounding box center [274, 129] width 118 height 8
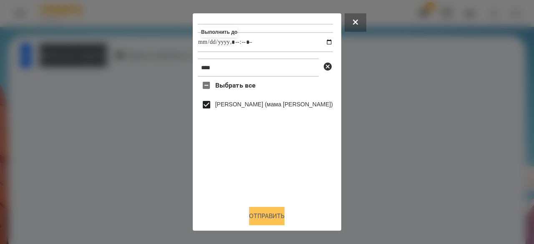
click at [271, 218] on button "Отправить" at bounding box center [266, 216] width 35 height 18
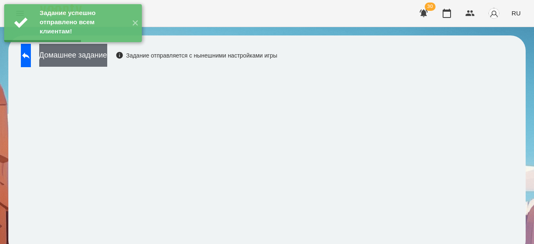
click at [107, 58] on button "Домашнее задание" at bounding box center [73, 55] width 68 height 23
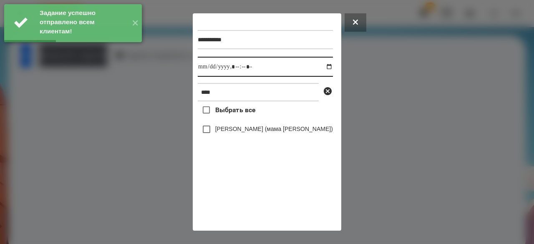
click at [208, 68] on input "datetime-local" at bounding box center [265, 67] width 135 height 20
type input "**********"
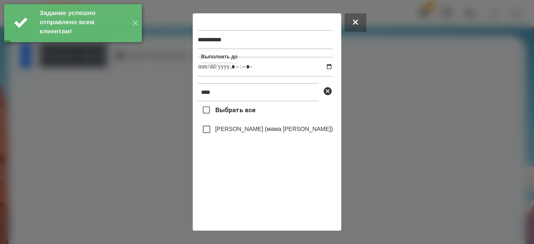
click at [236, 131] on label "[PERSON_NAME] (мама [PERSON_NAME])" at bounding box center [274, 129] width 118 height 8
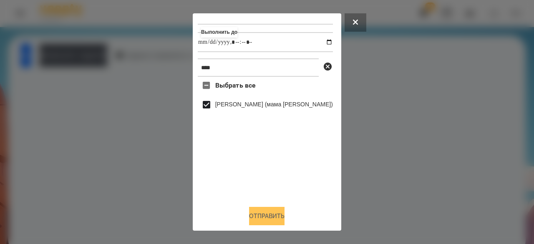
click at [267, 218] on button "Отправить" at bounding box center [266, 216] width 35 height 18
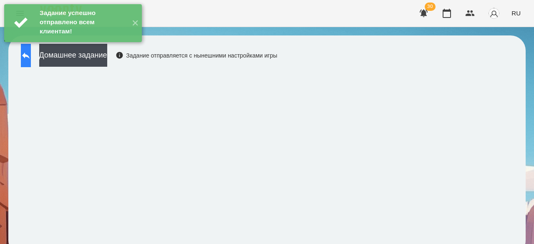
click at [31, 56] on icon at bounding box center [26, 55] width 10 height 10
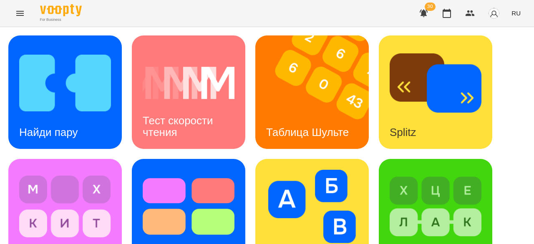
scroll to position [251, 0]
click at [23, 14] on icon "Menu" at bounding box center [20, 13] width 10 height 10
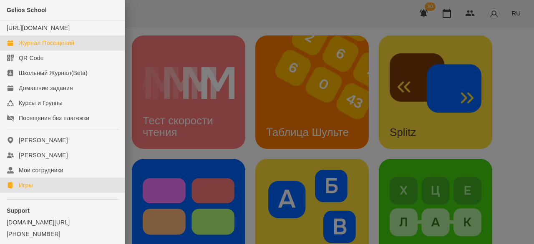
click at [44, 50] on link "Журнал Посещений" at bounding box center [62, 42] width 125 height 15
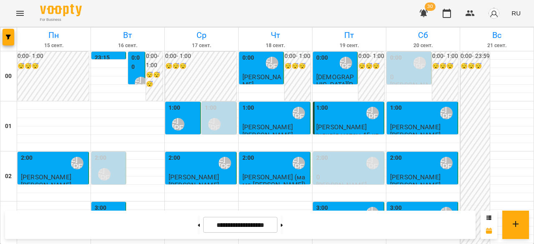
scroll to position [917, 0]
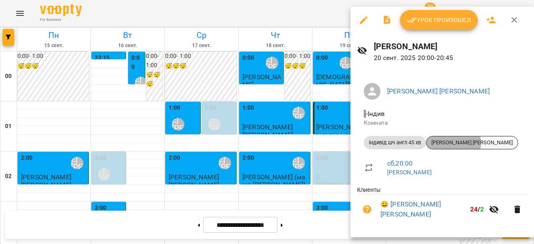
click at [451, 143] on span "[PERSON_NAME] [PERSON_NAME]" at bounding box center [471, 143] width 91 height 8
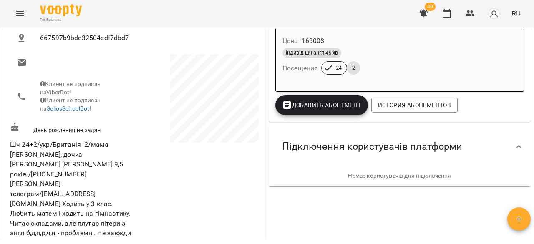
scroll to position [42, 0]
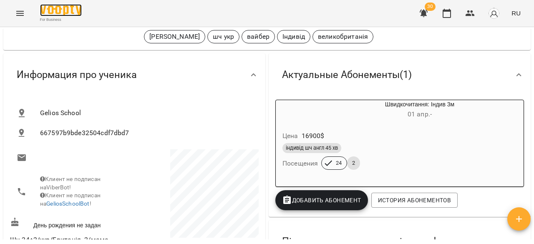
click at [46, 6] on img at bounding box center [61, 10] width 42 height 12
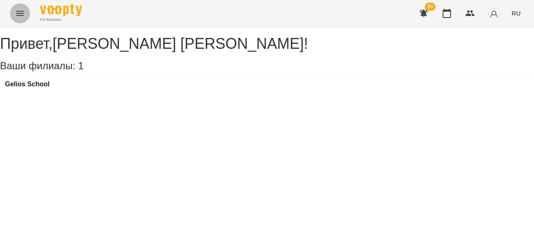
click at [21, 15] on icon "Menu" at bounding box center [20, 13] width 10 height 10
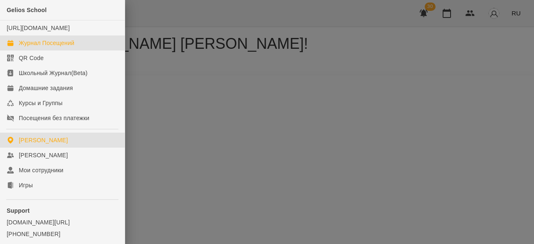
click at [45, 47] on div "Журнал Посещений" at bounding box center [46, 43] width 55 height 8
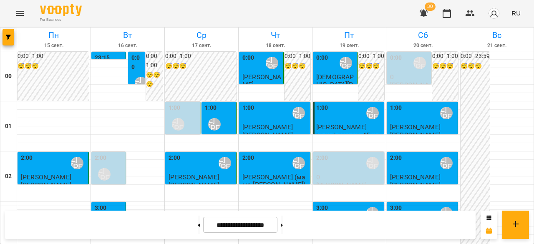
scroll to position [917, 0]
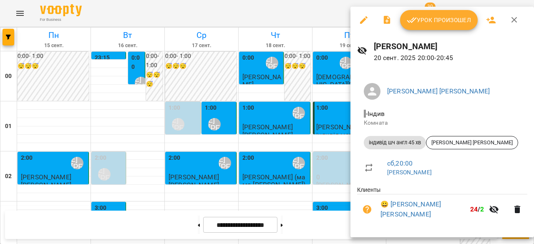
click at [305, 72] on div at bounding box center [267, 122] width 534 height 244
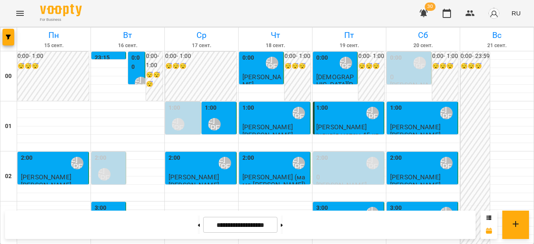
scroll to position [834, 0]
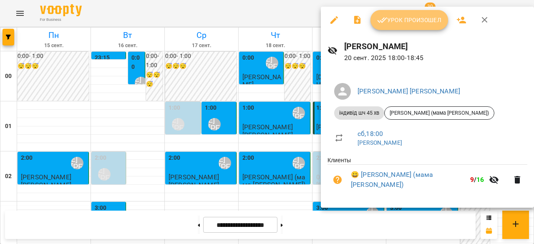
click at [403, 27] on button "Урок произошел" at bounding box center [409, 20] width 78 height 20
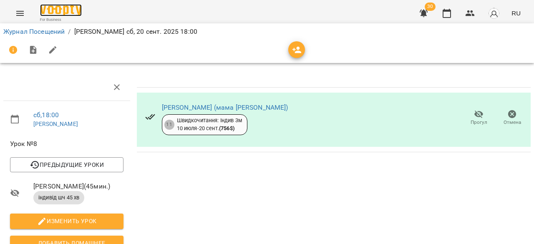
click at [71, 13] on img at bounding box center [61, 10] width 42 height 12
